Goal: Task Accomplishment & Management: Use online tool/utility

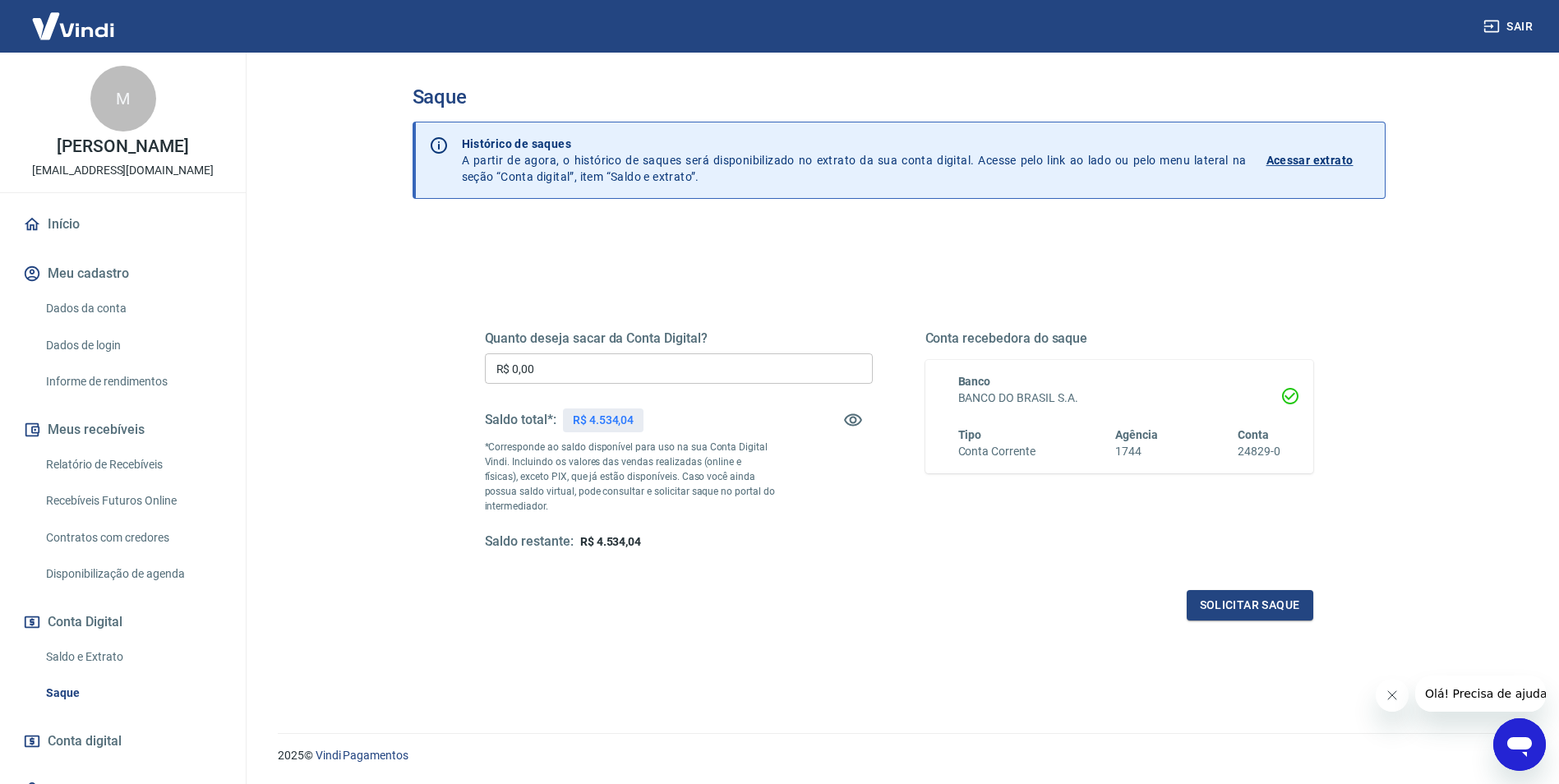
click at [625, 367] on input "R$ 0,00" at bounding box center [679, 368] width 388 height 30
type input "R$ 4.534,04"
click at [1245, 600] on button "Solicitar saque" at bounding box center [1250, 605] width 127 height 30
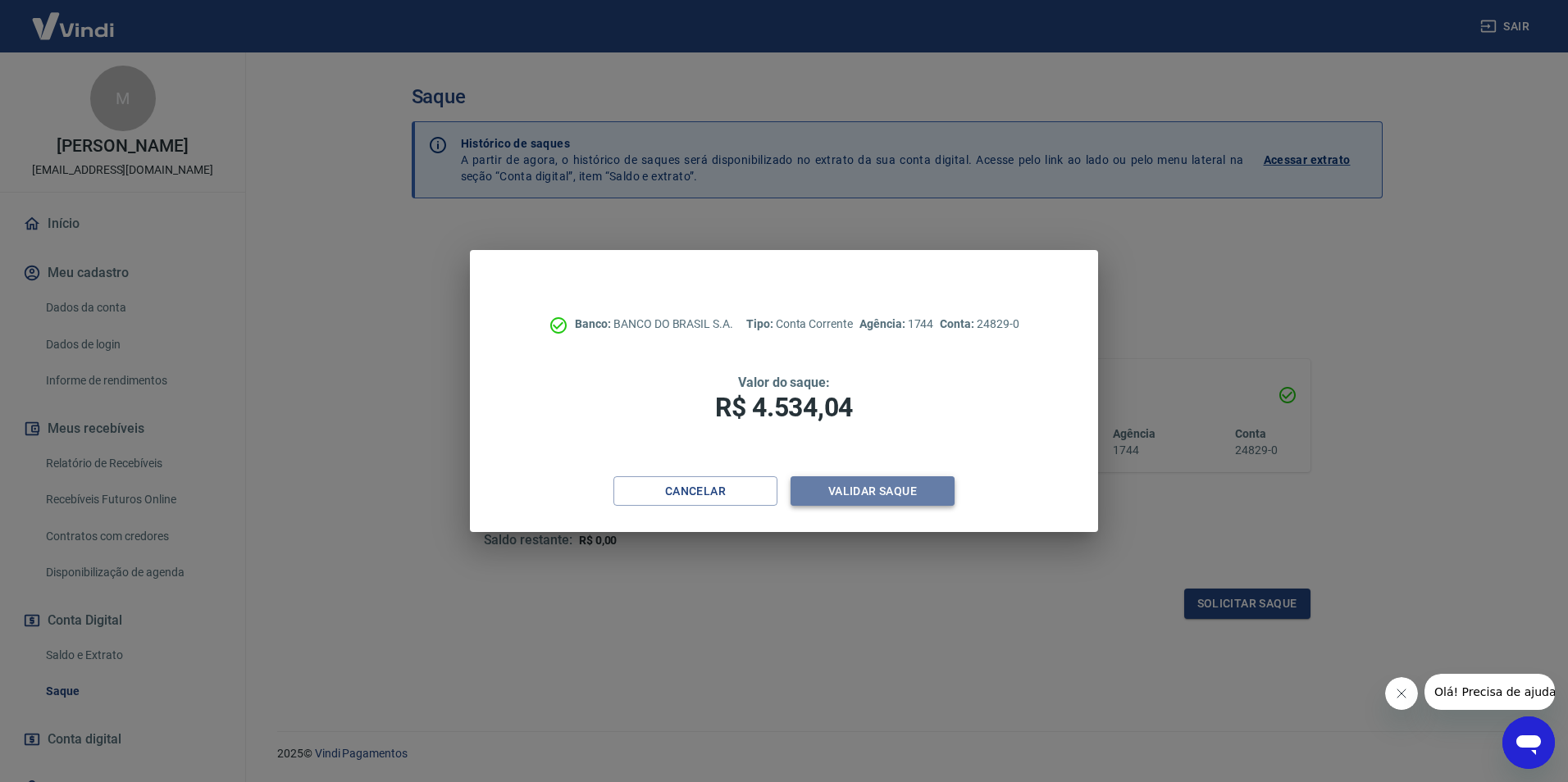
click at [866, 505] on button "Validar saque" at bounding box center [873, 491] width 164 height 30
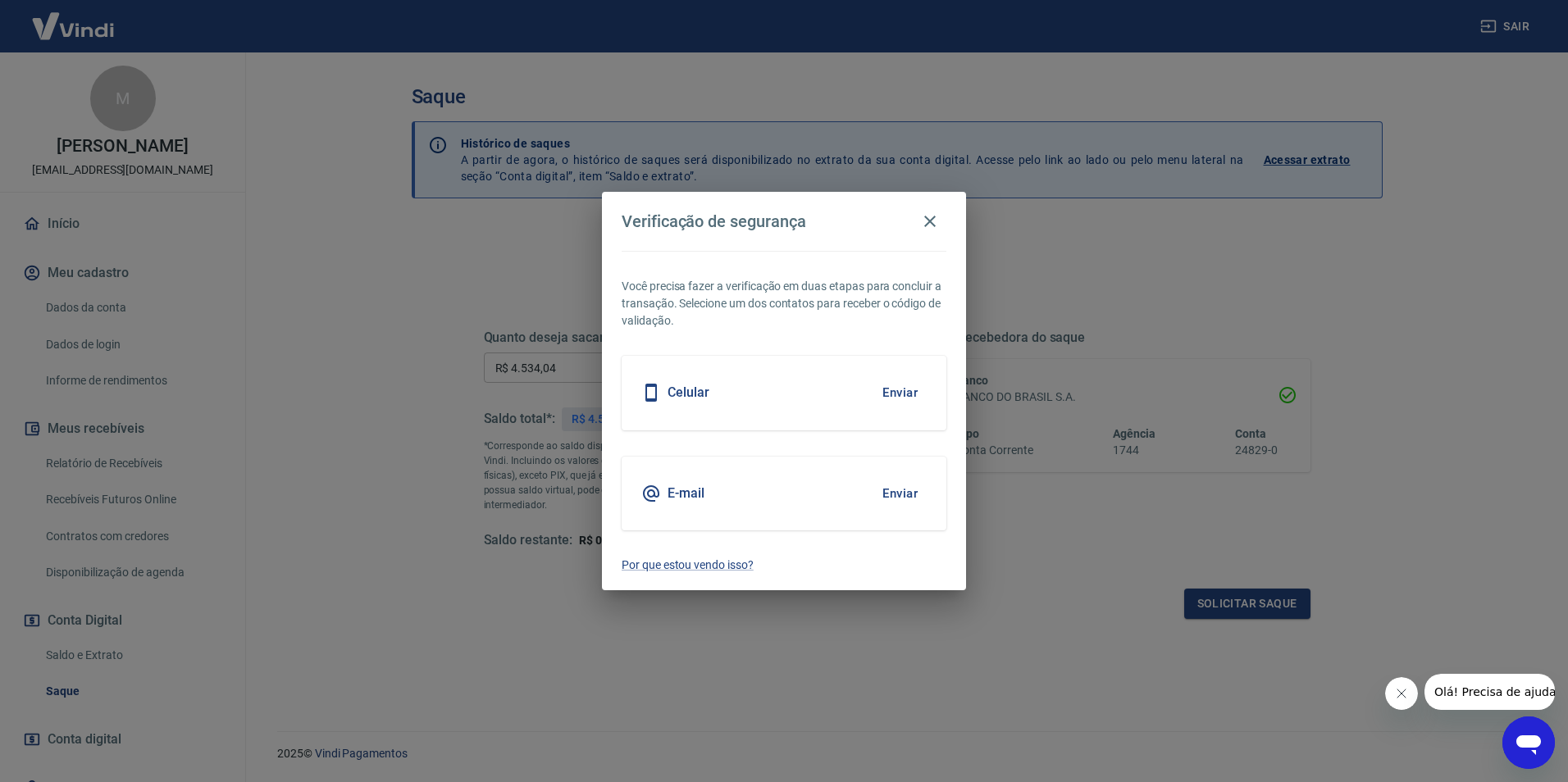
click at [910, 493] on button "Enviar" at bounding box center [900, 493] width 53 height 34
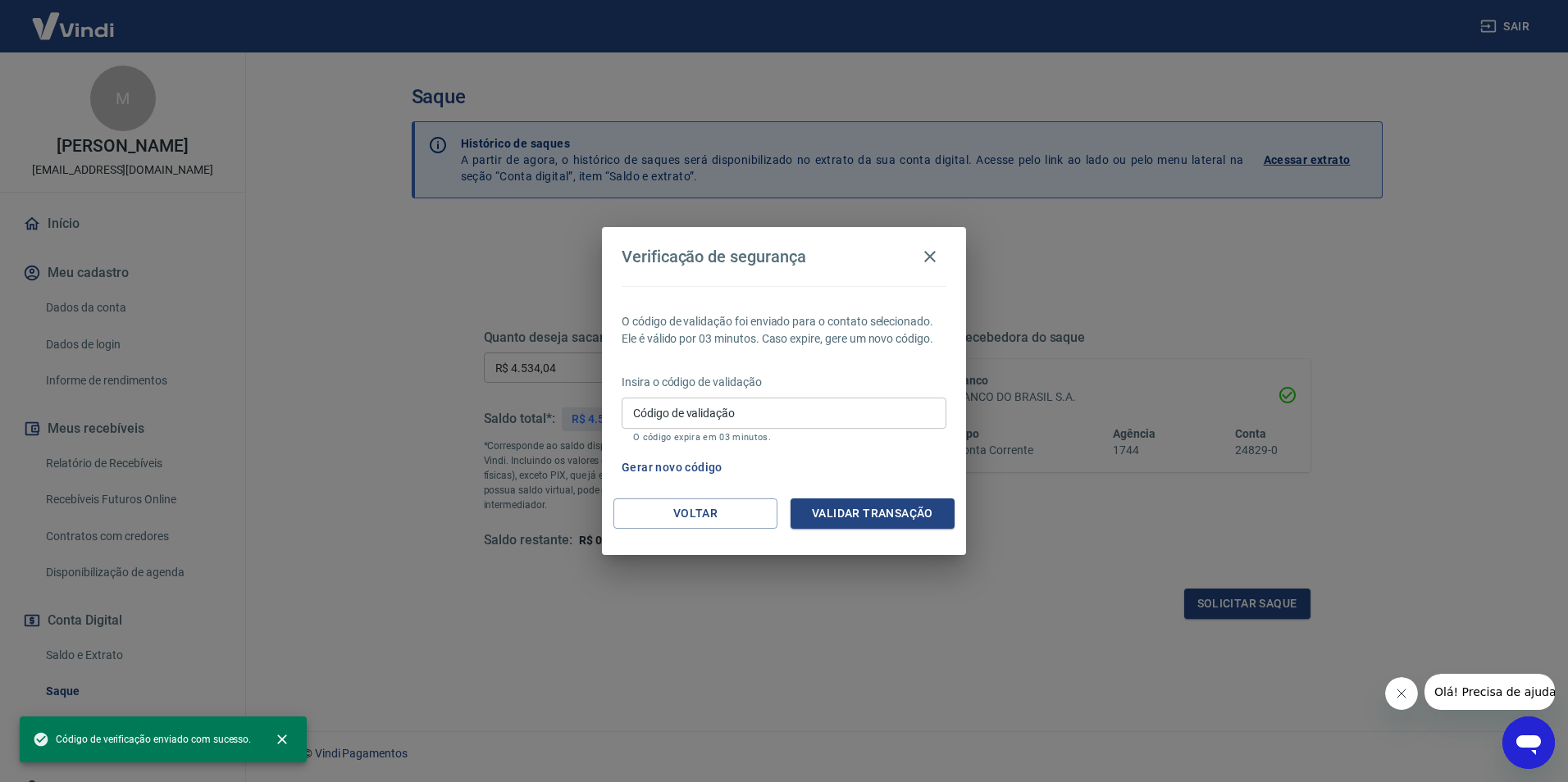
click at [800, 411] on input "Código de validação" at bounding box center [784, 412] width 325 height 30
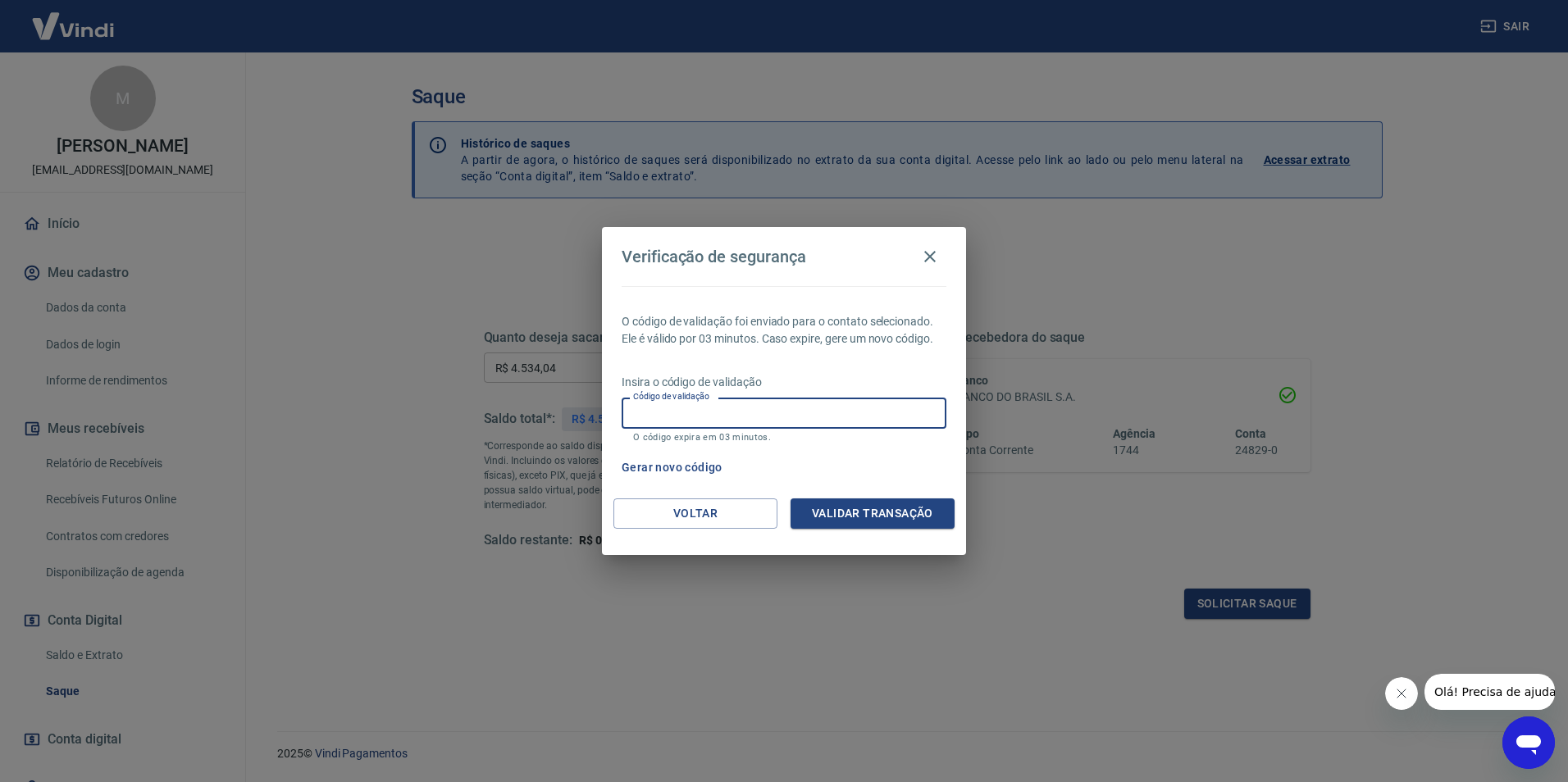
paste input "311054"
type input "311054"
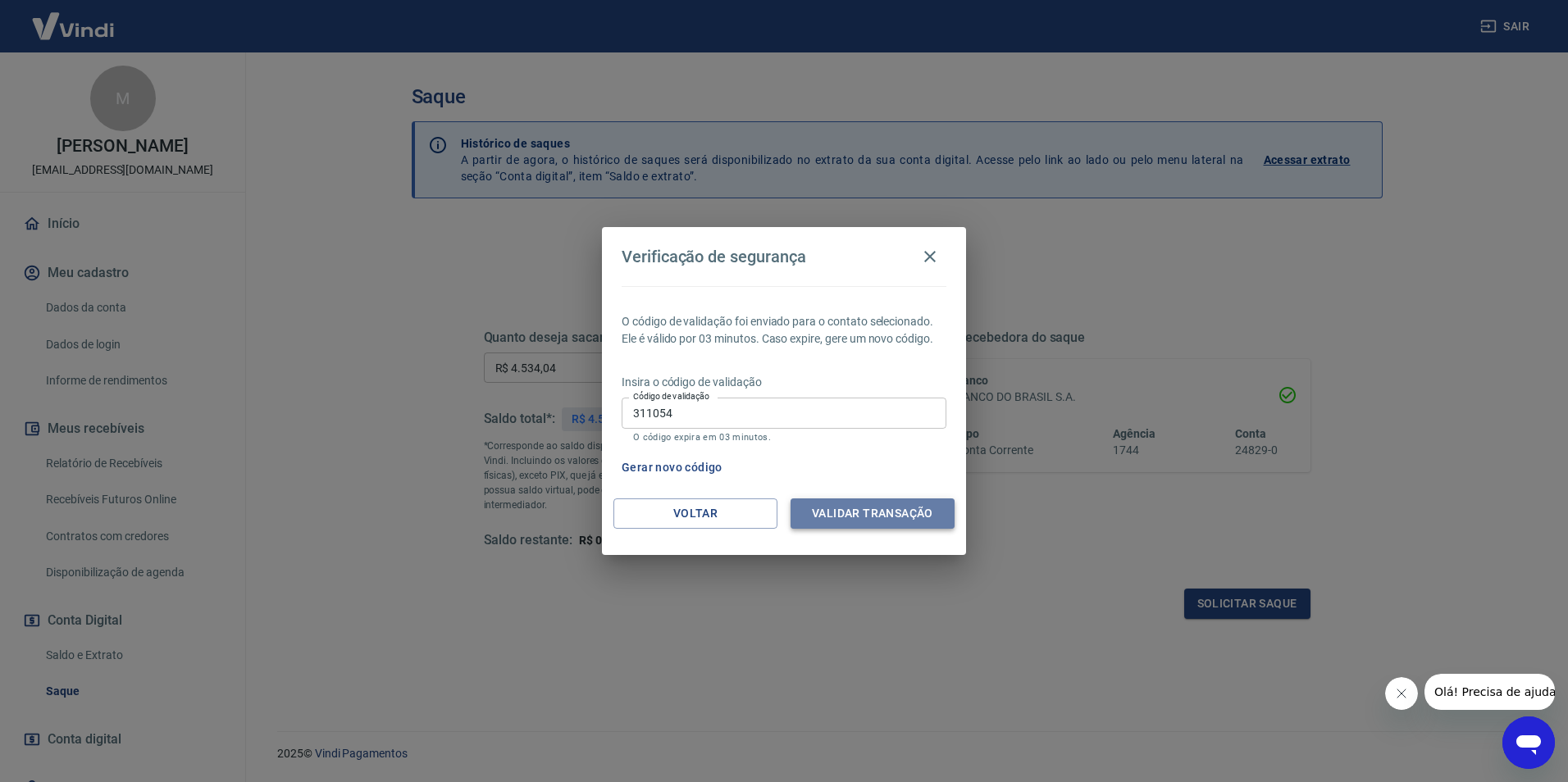
click at [843, 506] on button "Validar transação" at bounding box center [873, 513] width 164 height 30
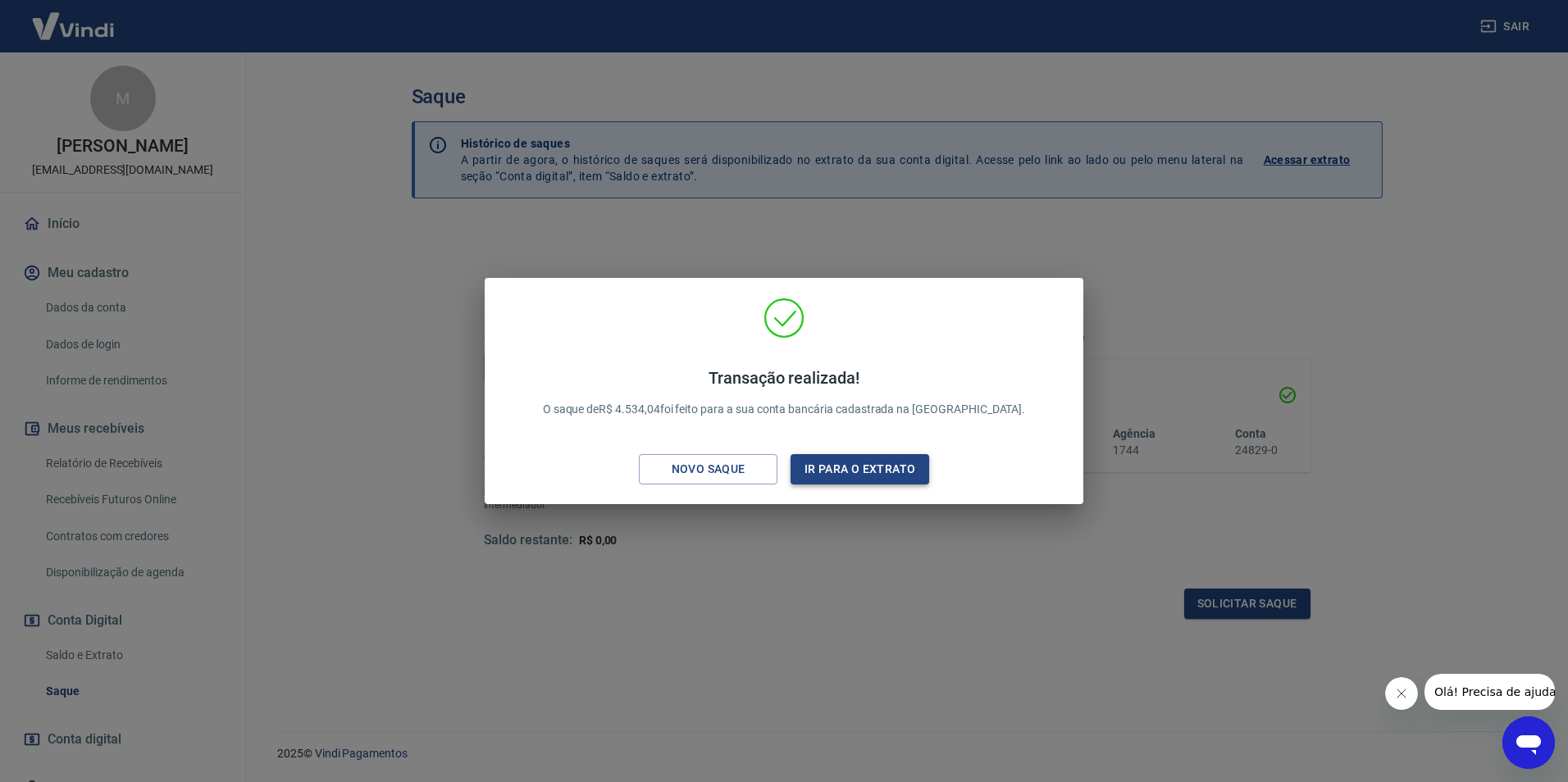
click at [827, 475] on button "Ir para o extrato" at bounding box center [859, 469] width 139 height 30
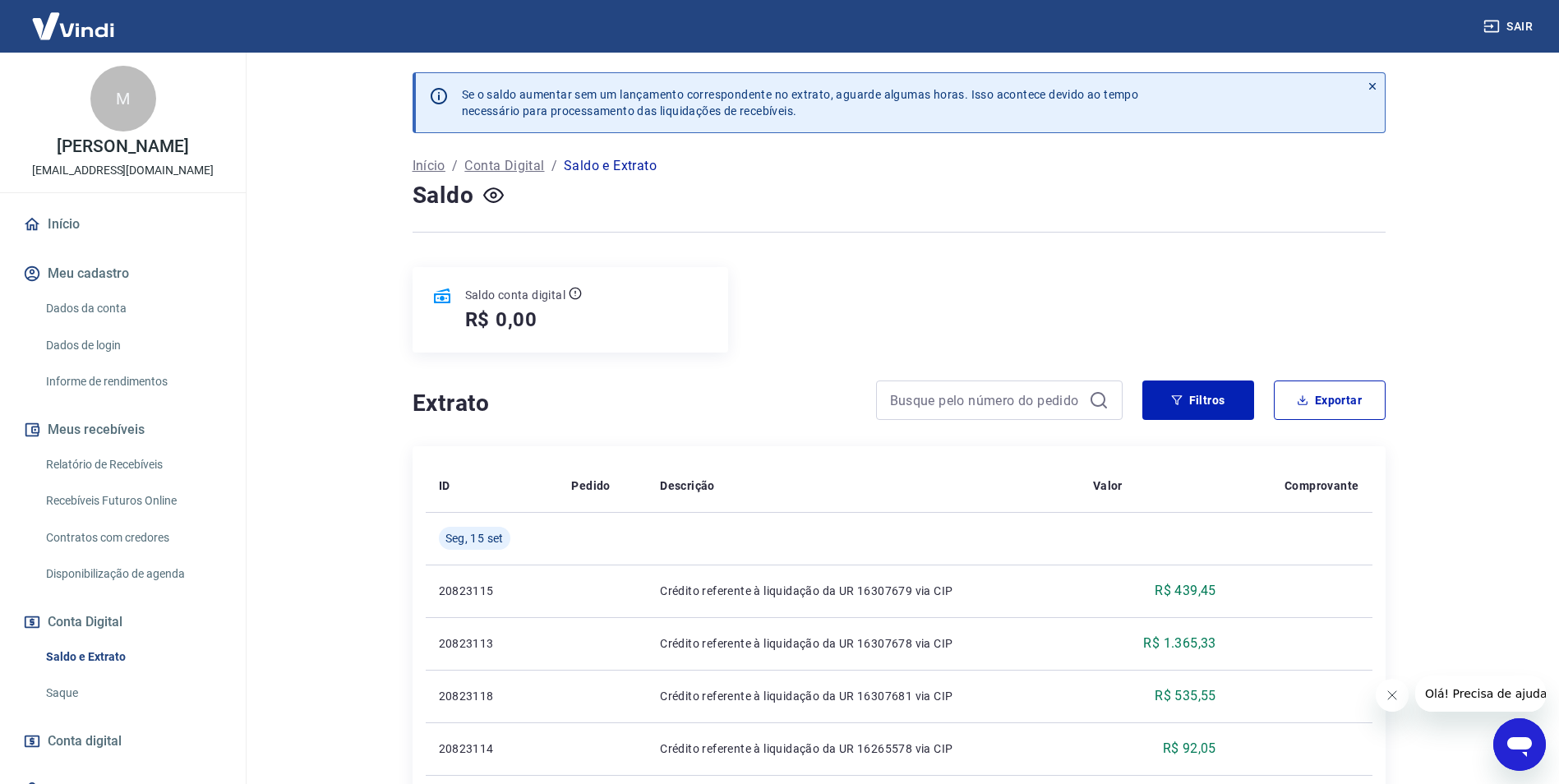
click at [70, 30] on img at bounding box center [73, 25] width 107 height 50
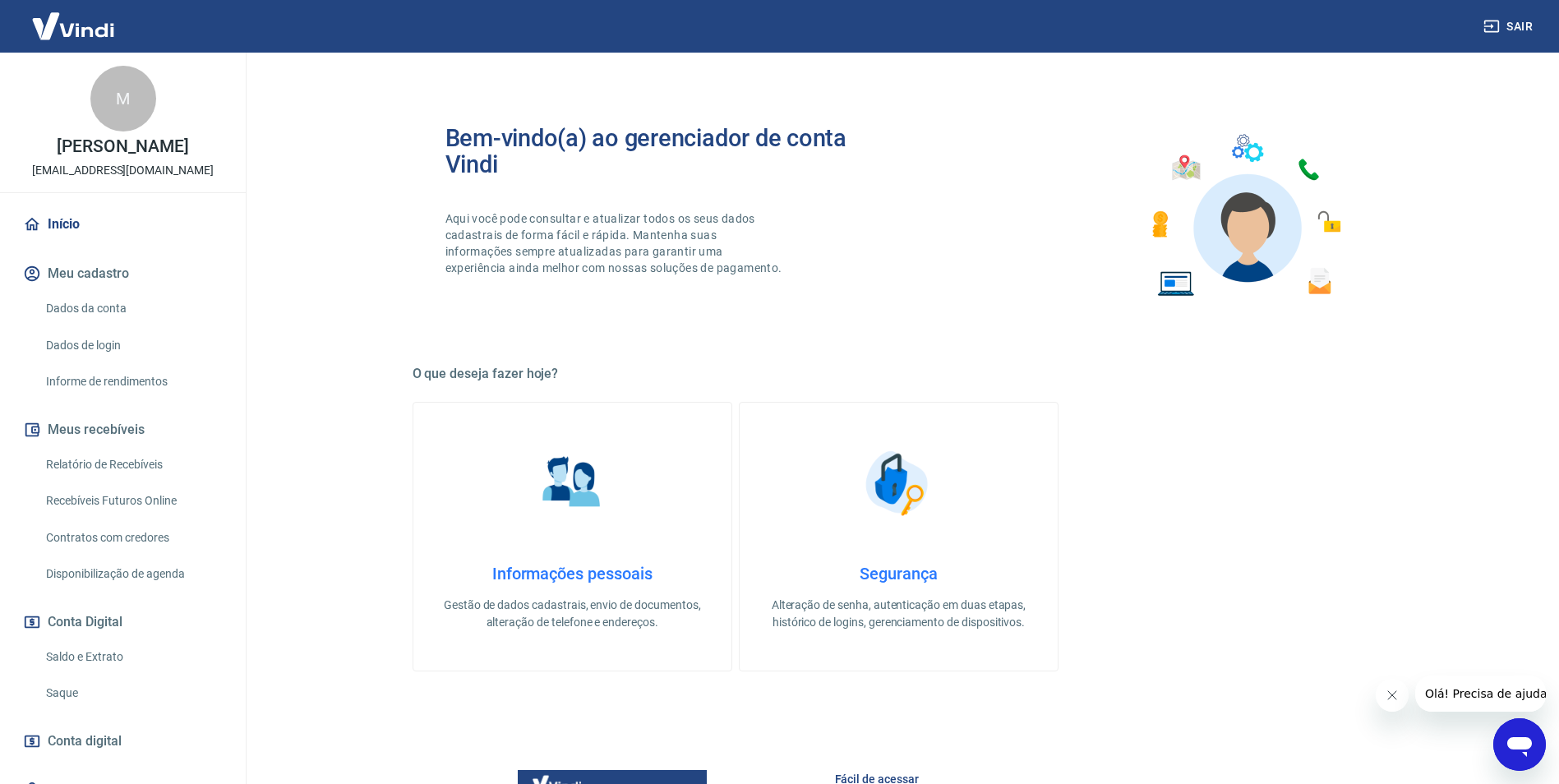
click at [92, 38] on img at bounding box center [73, 25] width 107 height 50
